Goal: Information Seeking & Learning: Find specific fact

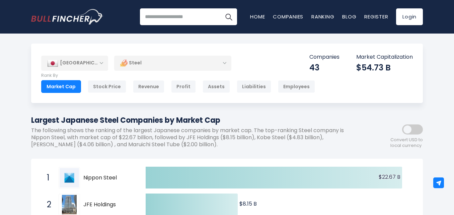
click at [101, 63] on div "[GEOGRAPHIC_DATA]" at bounding box center [74, 63] width 67 height 15
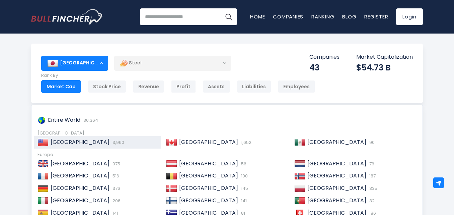
click at [111, 141] on div "United States 3,960" at bounding box center [103, 142] width 109 height 7
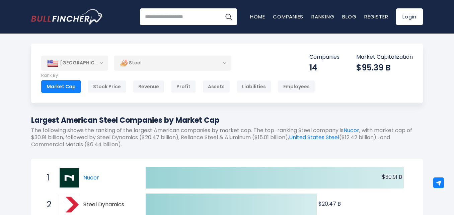
click at [98, 56] on div "[GEOGRAPHIC_DATA]" at bounding box center [74, 63] width 67 height 15
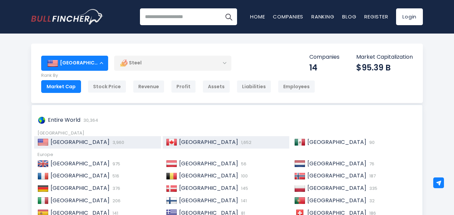
click at [177, 141] on div "Canada 1,652" at bounding box center [231, 142] width 109 height 7
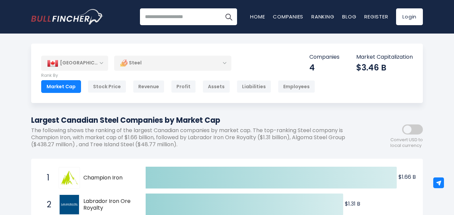
click at [72, 65] on div "[GEOGRAPHIC_DATA]" at bounding box center [74, 63] width 67 height 15
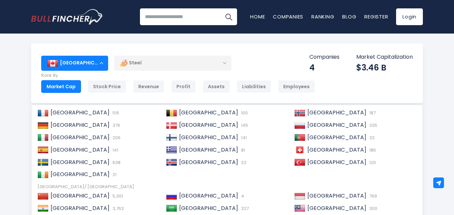
scroll to position [67, 0]
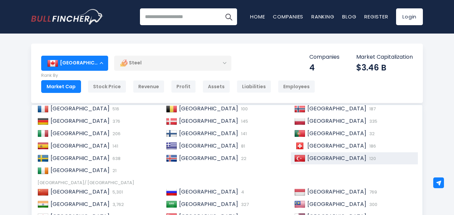
click at [313, 160] on span "[GEOGRAPHIC_DATA]" at bounding box center [337, 158] width 59 height 8
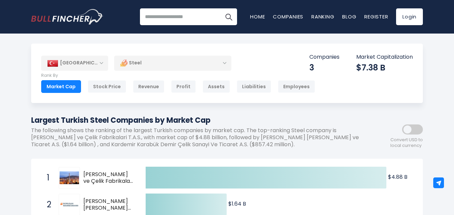
click at [74, 65] on div "[GEOGRAPHIC_DATA]" at bounding box center [74, 63] width 67 height 15
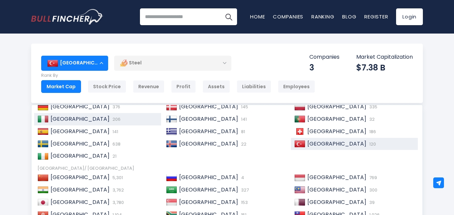
scroll to position [101, 0]
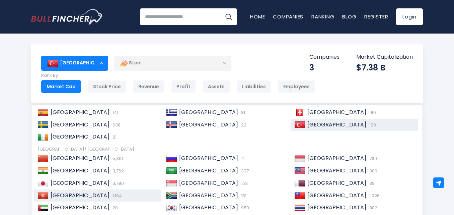
click at [96, 192] on div "Hong Kong 1,104" at bounding box center [103, 195] width 109 height 7
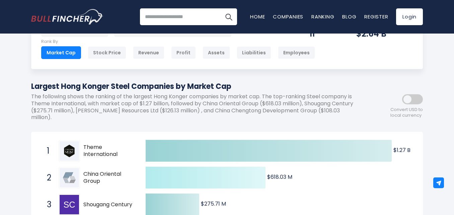
scroll to position [34, 0]
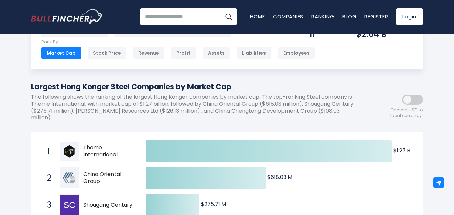
drag, startPoint x: 123, startPoint y: 145, endPoint x: 110, endPoint y: 149, distance: 12.8
click at [85, 144] on span "Theme International" at bounding box center [108, 151] width 51 height 14
drag, startPoint x: 122, startPoint y: 148, endPoint x: 93, endPoint y: 136, distance: 31.7
click at [83, 139] on span "1 Theme International [DOMAIN_NAME]" at bounding box center [90, 151] width 101 height 25
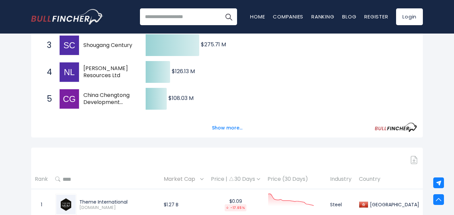
scroll to position [235, 0]
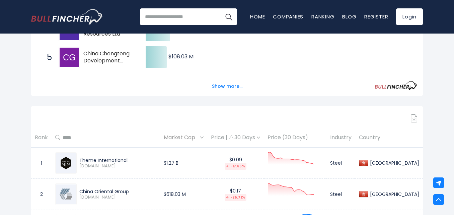
drag, startPoint x: 137, startPoint y: 154, endPoint x: 83, endPoint y: 151, distance: 54.7
click at [80, 157] on div "Theme International" at bounding box center [117, 160] width 77 height 6
copy div "Theme International"
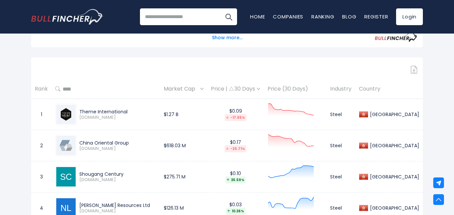
scroll to position [268, 0]
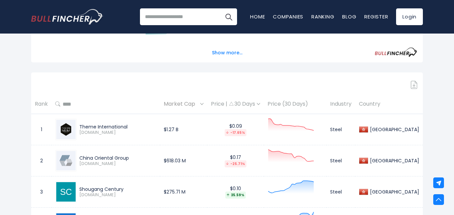
drag, startPoint x: 135, startPoint y: 150, endPoint x: 81, endPoint y: 150, distance: 54.3
click at [81, 155] on div "China Oriental Group" at bounding box center [117, 158] width 77 height 6
copy div "China Oriental Group"
drag, startPoint x: 135, startPoint y: 186, endPoint x: 82, endPoint y: 180, distance: 53.3
click at [82, 186] on div "Shougang Century [DOMAIN_NAME]" at bounding box center [117, 192] width 80 height 12
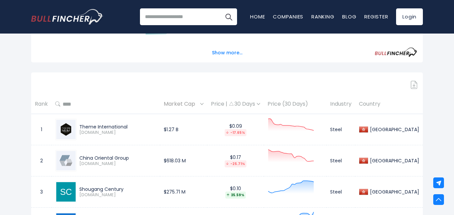
click at [117, 192] on span "[DOMAIN_NAME]" at bounding box center [117, 195] width 77 height 6
drag, startPoint x: 130, startPoint y: 181, endPoint x: 79, endPoint y: 178, distance: 51.0
click at [79, 181] on div "Shougang Century [DOMAIN_NAME]" at bounding box center [105, 191] width 101 height 21
copy div "Shougang Century"
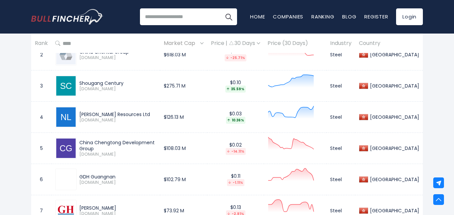
scroll to position [402, 0]
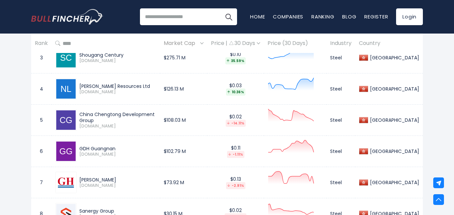
drag, startPoint x: 141, startPoint y: 80, endPoint x: 124, endPoint y: 77, distance: 18.0
click at [80, 83] on div "[PERSON_NAME] Resources Ltd" at bounding box center [117, 86] width 77 height 6
copy div "[PERSON_NAME] Resources Ltd"
drag, startPoint x: 173, startPoint y: 108, endPoint x: 82, endPoint y: 98, distance: 91.7
click at [82, 105] on td "China Chengtong Development Group [DOMAIN_NAME]" at bounding box center [106, 120] width 109 height 31
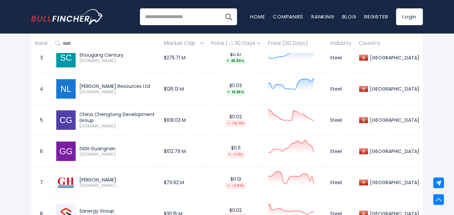
copy div "China Chengtong Development Group"
drag, startPoint x: 122, startPoint y: 138, endPoint x: 76, endPoint y: 131, distance: 46.8
click at [76, 136] on td "GDH Guangnan [DOMAIN_NAME]" at bounding box center [106, 151] width 109 height 31
copy div "GDH Guangnan"
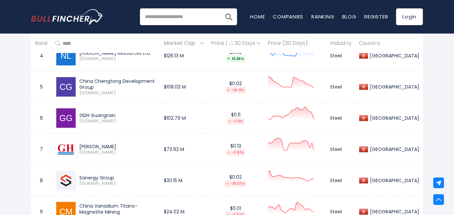
scroll to position [436, 0]
drag, startPoint x: 99, startPoint y: 138, endPoint x: 76, endPoint y: 135, distance: 23.3
click at [76, 138] on div "[PERSON_NAME] [DOMAIN_NAME]" at bounding box center [105, 148] width 101 height 21
copy div "[PERSON_NAME]"
drag, startPoint x: 129, startPoint y: 169, endPoint x: 81, endPoint y: 170, distance: 47.9
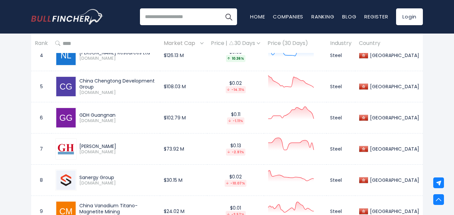
click at [81, 174] on div "Sanergy Group" at bounding box center [117, 177] width 77 height 6
copy div "Sanergy Group"
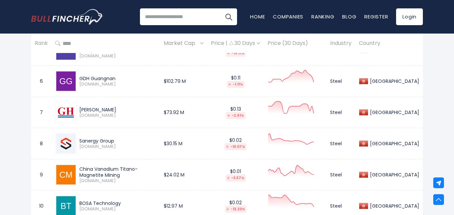
scroll to position [469, 0]
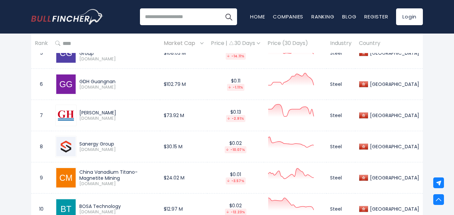
drag, startPoint x: 180, startPoint y: 169, endPoint x: 81, endPoint y: 166, distance: 98.9
click at [81, 166] on td "China Vanadium Titano-Magnetite Mining [DOMAIN_NAME]" at bounding box center [106, 177] width 109 height 31
copy div "China Vanadium Titano-Magnetite Mining"
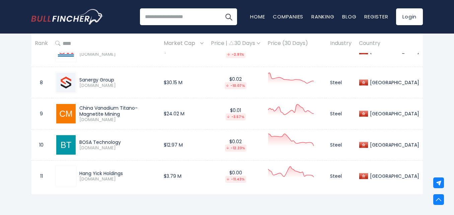
scroll to position [536, 0]
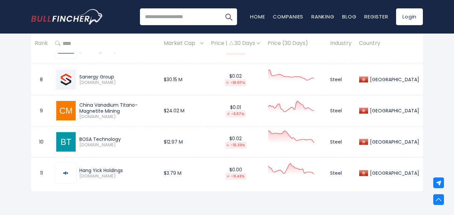
drag, startPoint x: 131, startPoint y: 134, endPoint x: 80, endPoint y: 127, distance: 51.0
click at [80, 131] on div "BOSA Technology [DOMAIN_NAME]" at bounding box center [105, 141] width 101 height 21
drag, startPoint x: 130, startPoint y: 164, endPoint x: 80, endPoint y: 161, distance: 50.4
click at [80, 167] on div "Hang Yick Holdings" at bounding box center [117, 170] width 77 height 6
drag, startPoint x: 10, startPoint y: 89, endPoint x: 73, endPoint y: 96, distance: 63.7
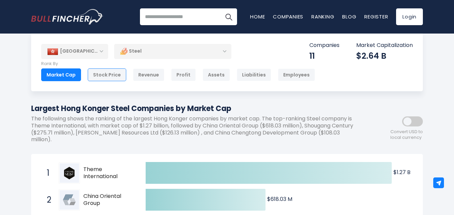
scroll to position [0, 0]
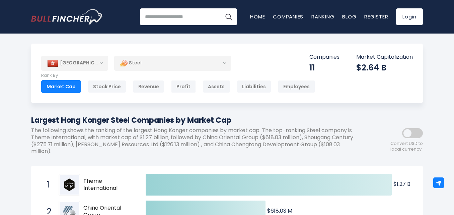
click at [73, 65] on div "[GEOGRAPHIC_DATA]" at bounding box center [74, 63] width 67 height 15
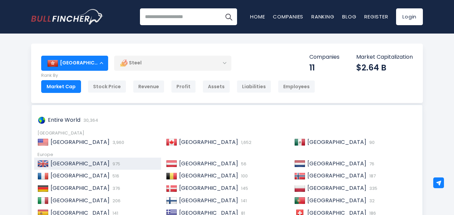
scroll to position [34, 0]
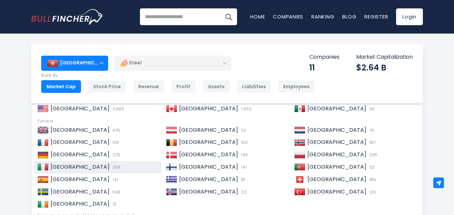
click at [88, 168] on div "[GEOGRAPHIC_DATA] 206" at bounding box center [103, 167] width 109 height 7
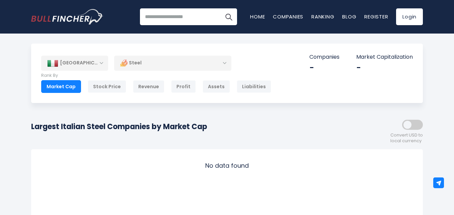
click at [90, 66] on div "[GEOGRAPHIC_DATA]" at bounding box center [74, 63] width 67 height 15
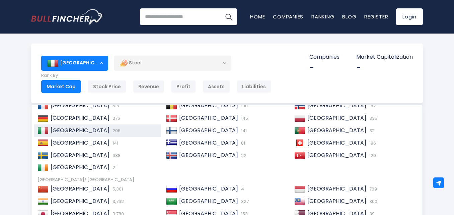
scroll to position [101, 0]
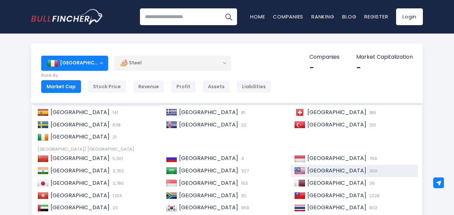
click at [325, 173] on span "[GEOGRAPHIC_DATA]" at bounding box center [337, 171] width 59 height 8
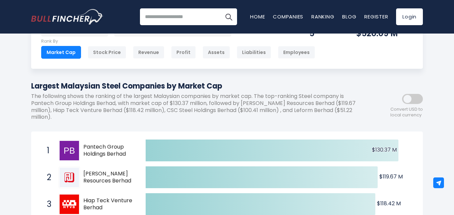
scroll to position [34, 0]
